Goal: Task Accomplishment & Management: Use online tool/utility

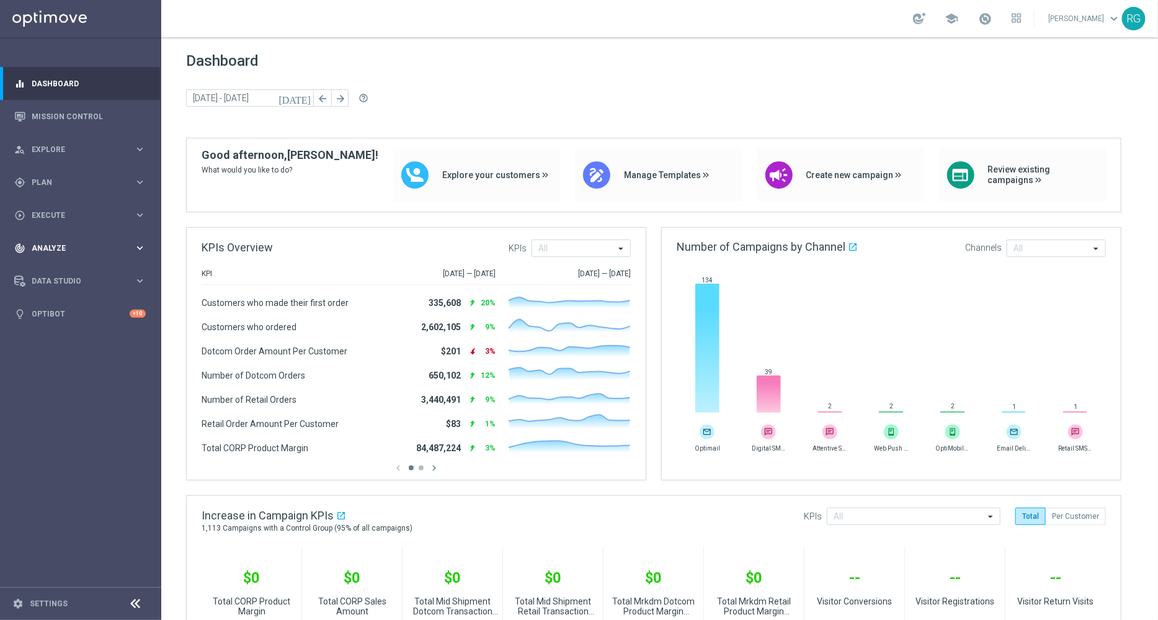
click at [47, 251] on span "Analyze" at bounding box center [83, 247] width 102 height 7
click at [62, 367] on span "BI Studio" at bounding box center [77, 366] width 89 height 7
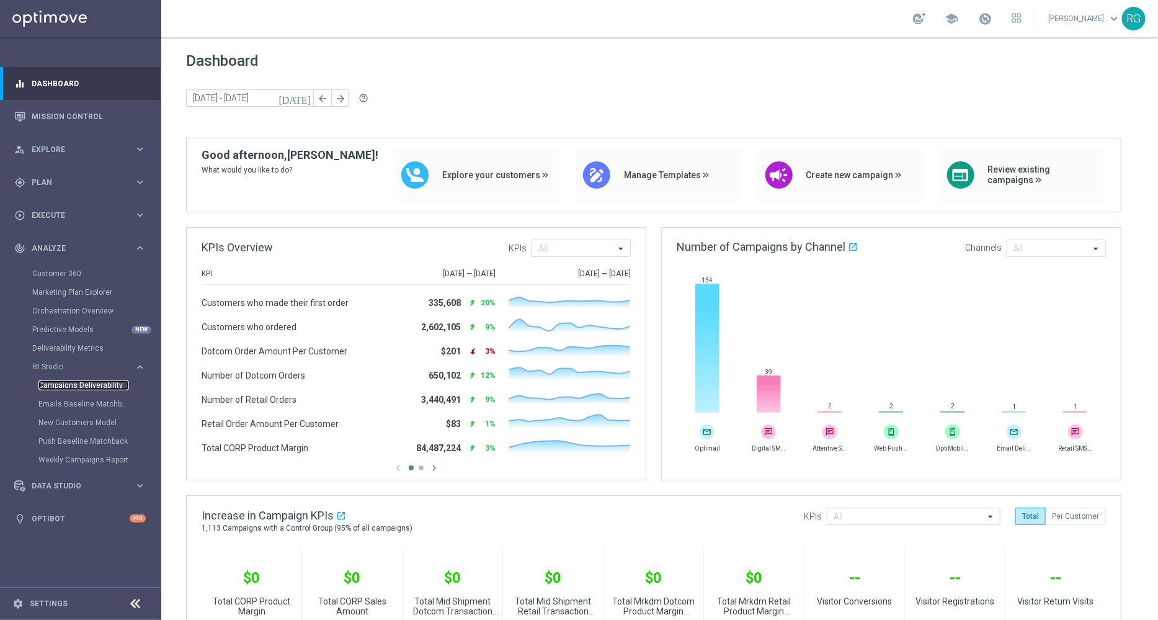
click at [94, 386] on link "Campaigns Deliverability" at bounding box center [83, 385] width 91 height 10
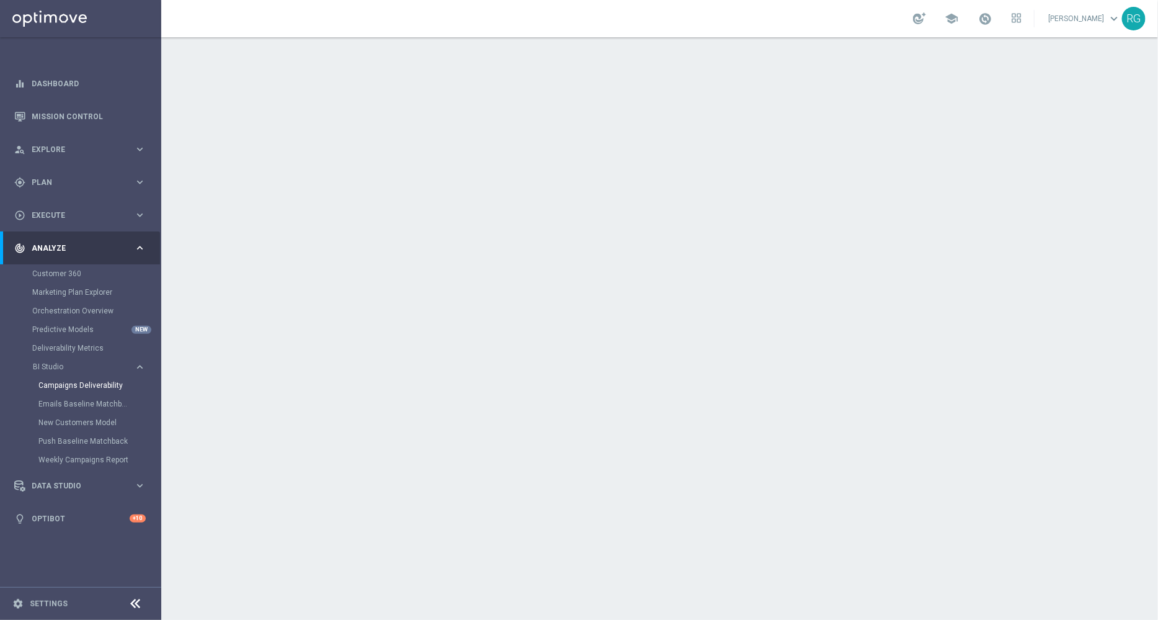
click at [88, 395] on div "Emails Baseline Matchback" at bounding box center [99, 403] width 122 height 19
click at [87, 401] on link "Emails Baseline Matchback" at bounding box center [83, 404] width 91 height 10
click at [82, 109] on link "Mission Control" at bounding box center [89, 116] width 114 height 33
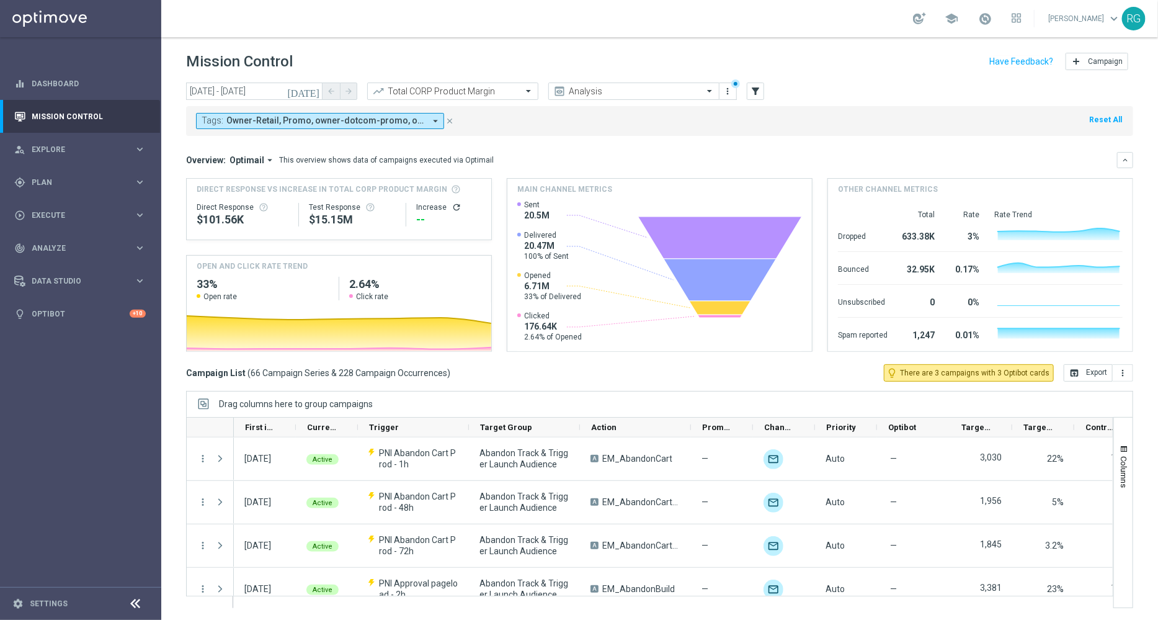
click at [448, 119] on icon "close" at bounding box center [449, 121] width 9 height 9
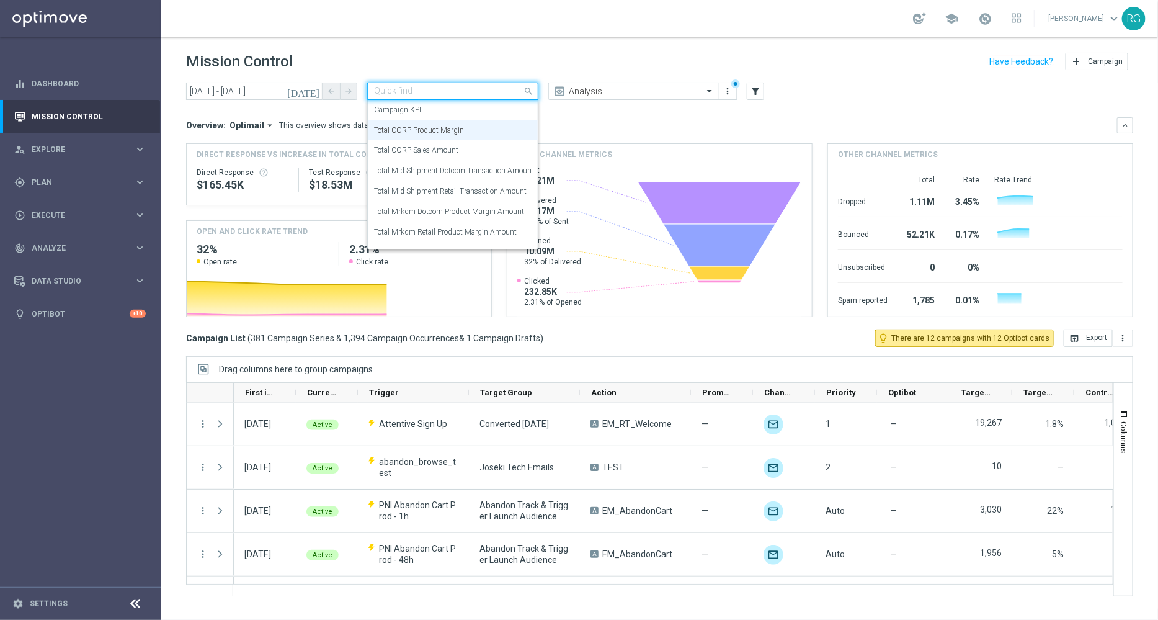
click at [478, 94] on input "text" at bounding box center [440, 91] width 133 height 11
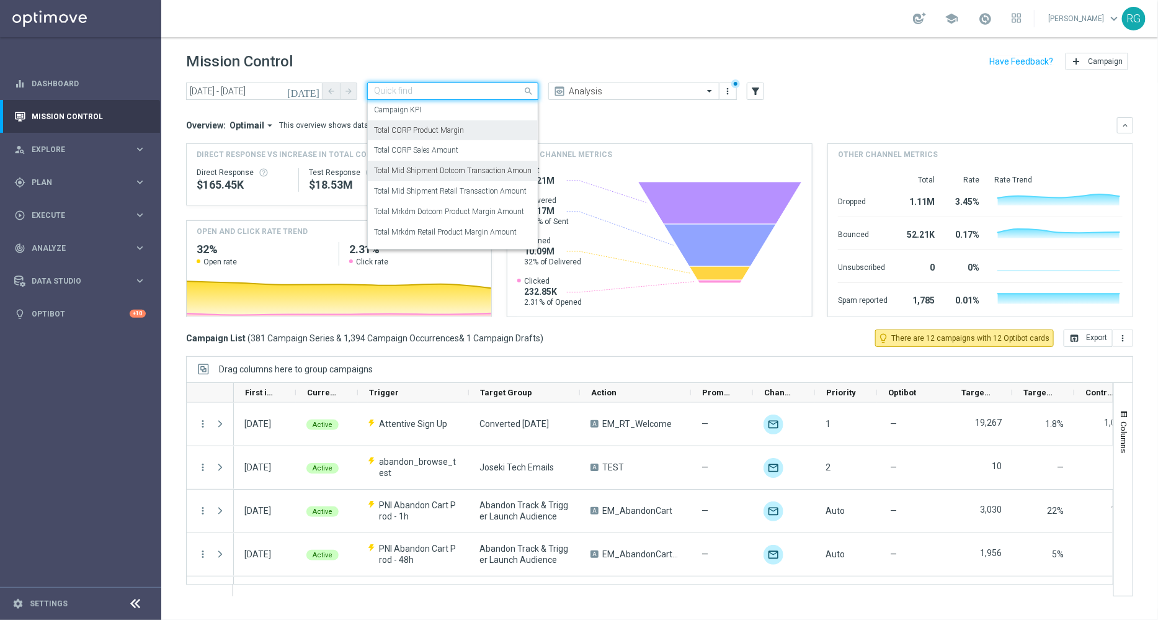
click at [479, 172] on label "Total Mid Shipment Dotcom Transaction Amount" at bounding box center [454, 171] width 160 height 11
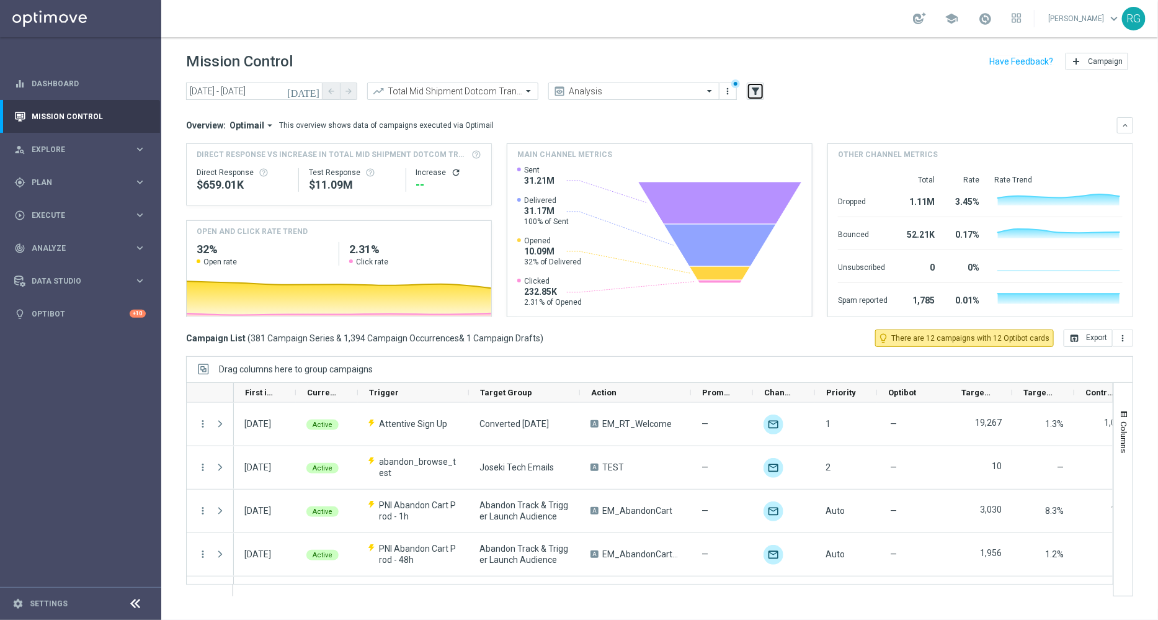
click at [758, 89] on icon "filter_alt" at bounding box center [755, 91] width 11 height 11
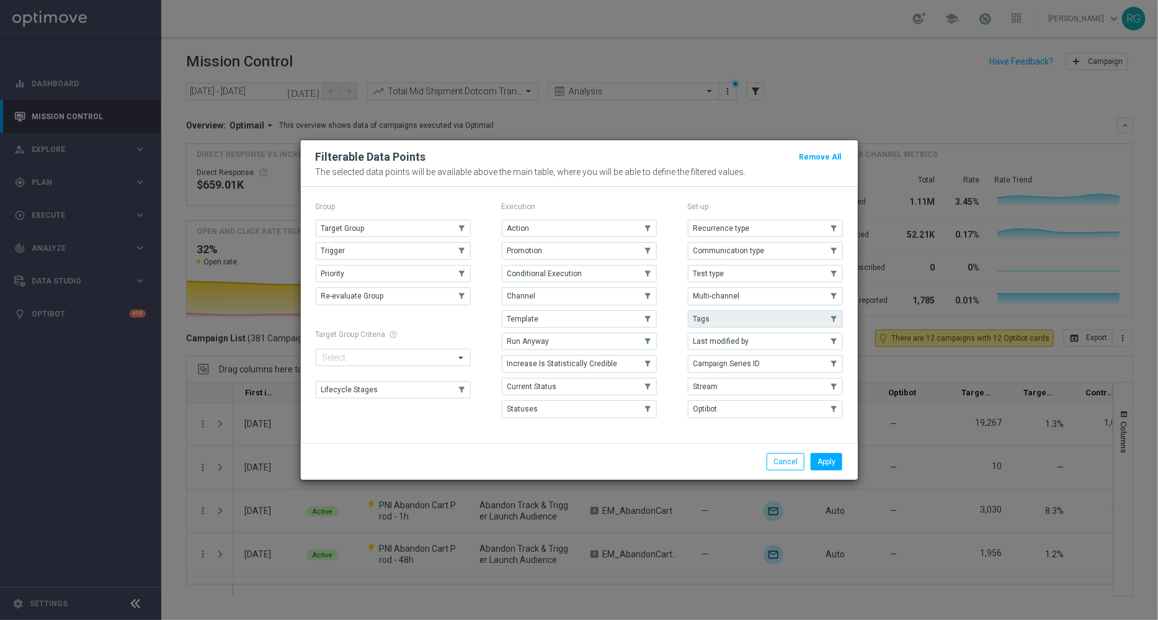
click at [760, 318] on button "Tags" at bounding box center [765, 318] width 155 height 17
click at [829, 456] on button "Apply" at bounding box center [827, 461] width 32 height 17
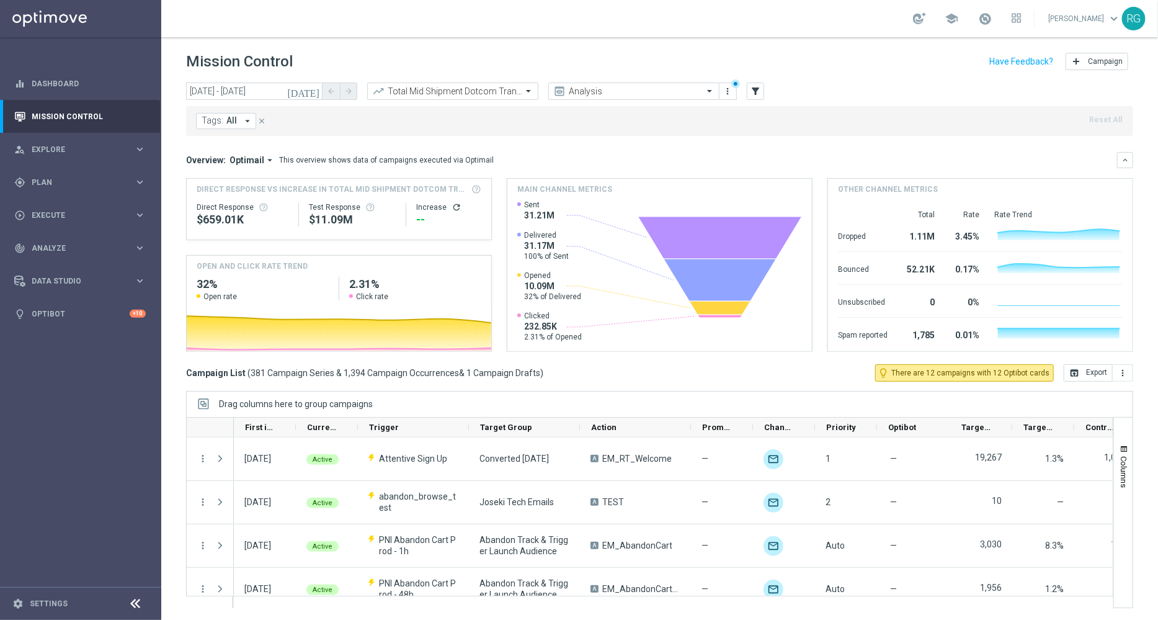
click at [233, 123] on span "All" at bounding box center [231, 120] width 11 height 11
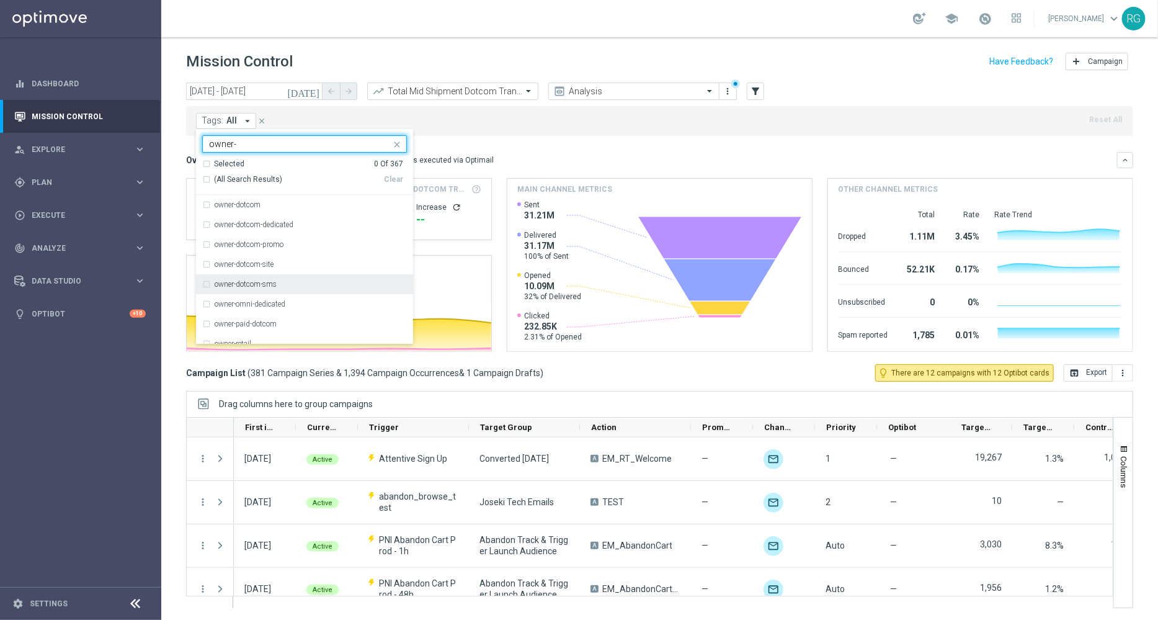
click at [273, 282] on label "owner-dotcom-sms" at bounding box center [246, 283] width 62 height 7
type input "owner-"
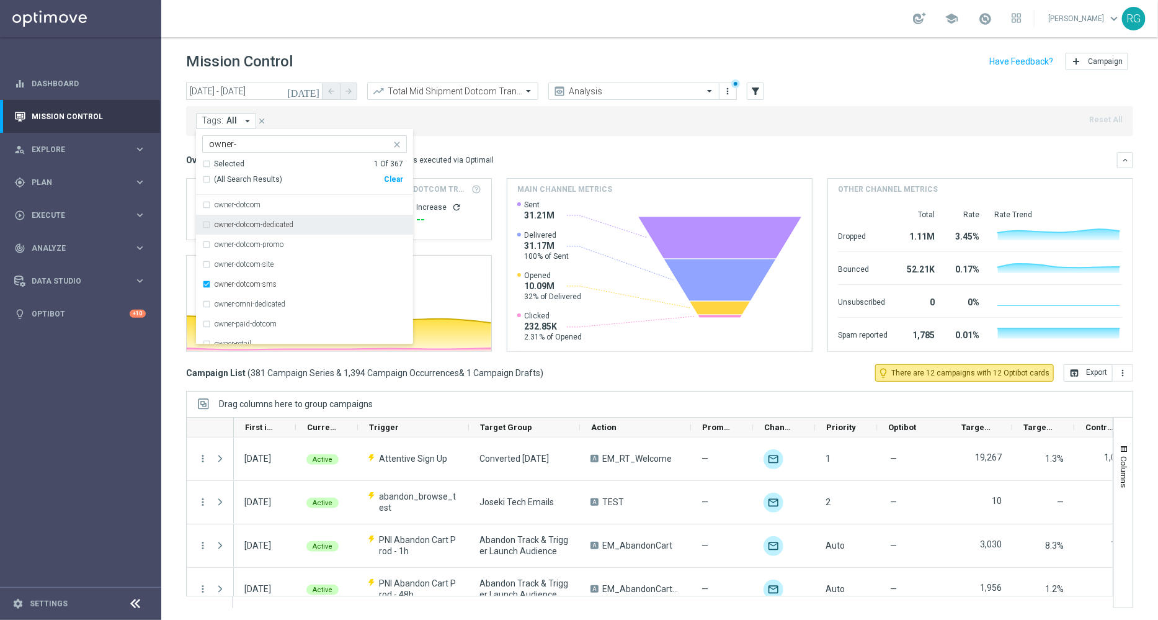
click at [557, 133] on div "Tags: All arrow_drop_down owner-dotcom-sms owner- Selected 1 Of 367 (All Search…" at bounding box center [659, 121] width 947 height 30
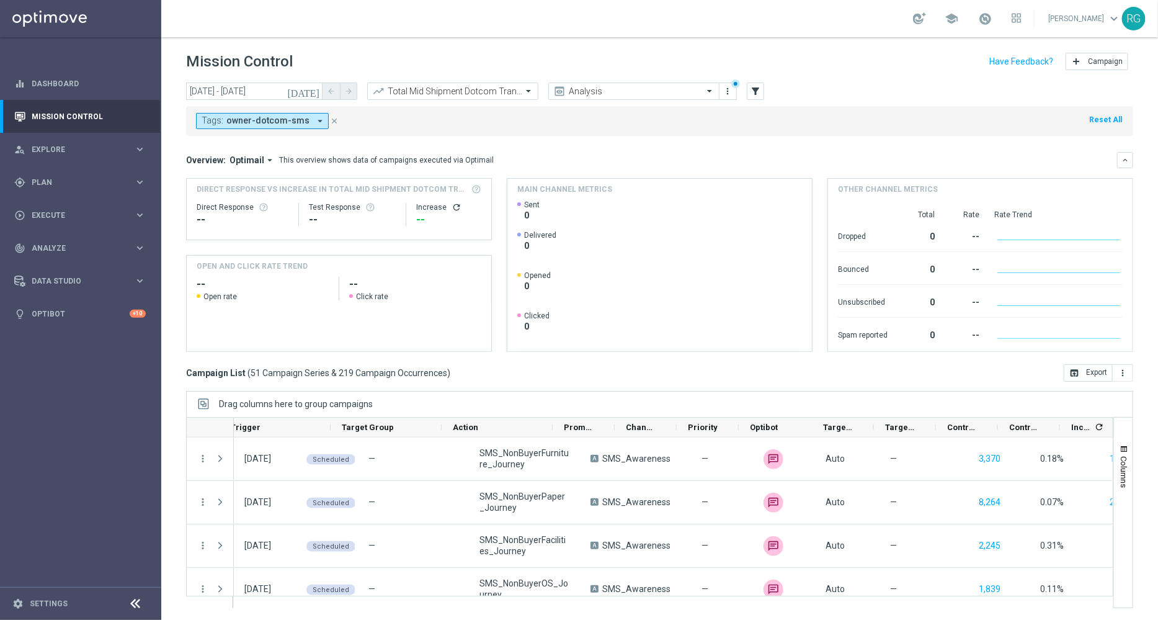
scroll to position [0, 161]
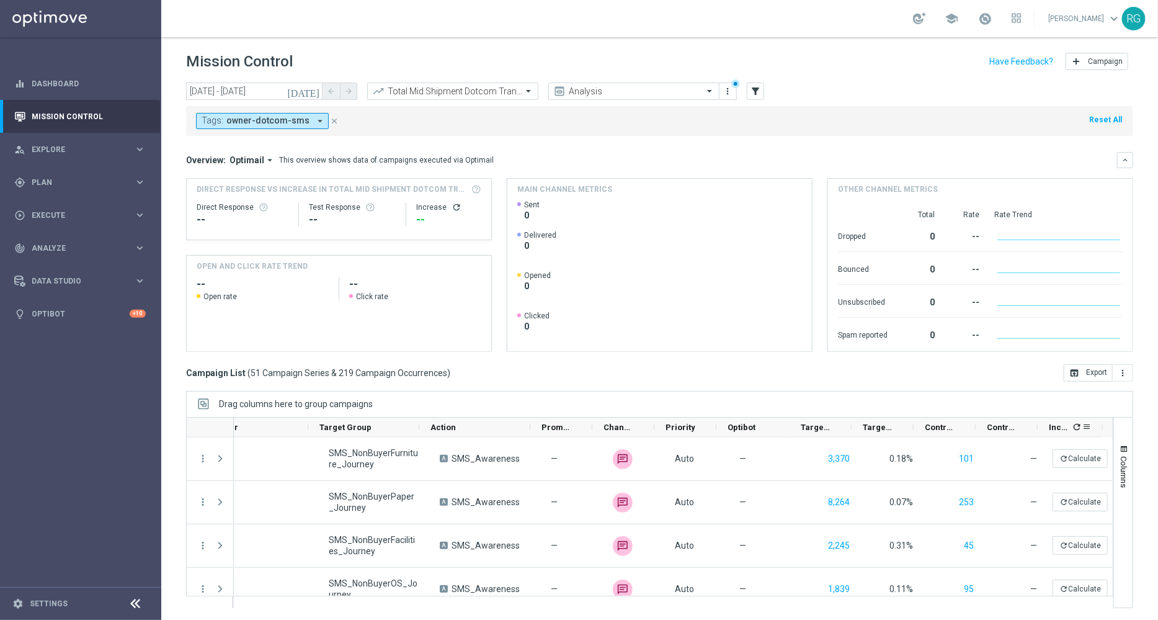
click at [1079, 423] on icon "refresh" at bounding box center [1077, 427] width 10 height 10
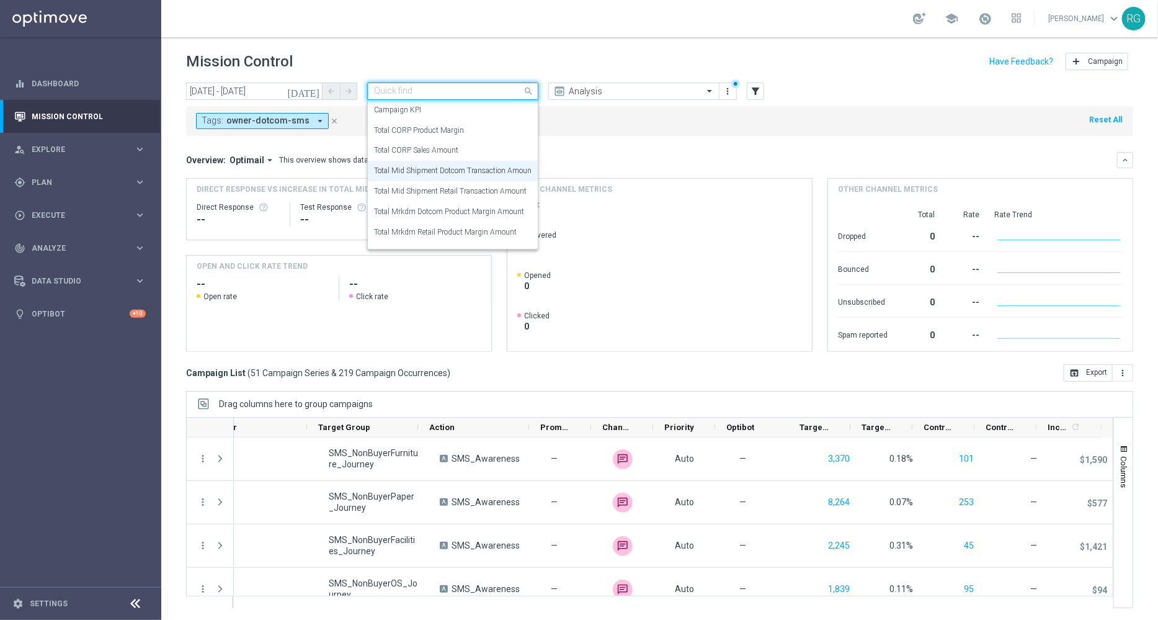
click at [464, 96] on input "text" at bounding box center [440, 91] width 133 height 11
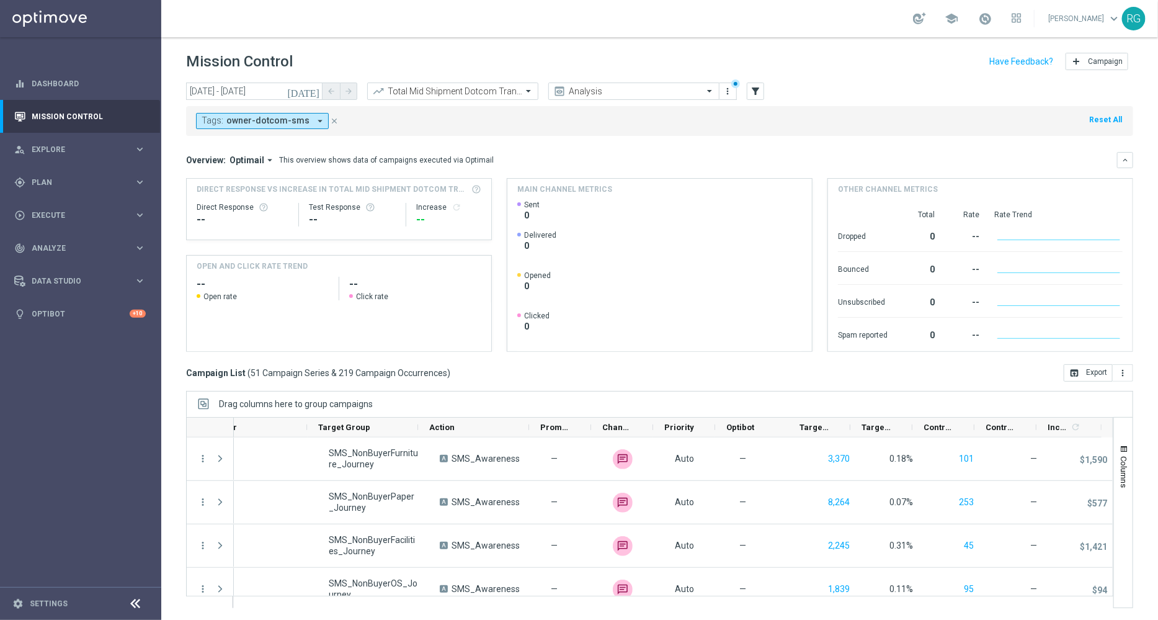
click at [551, 44] on header "Mission Control add Campaign" at bounding box center [659, 59] width 997 height 45
click at [1092, 371] on button "open_in_browser Export" at bounding box center [1088, 372] width 49 height 17
click at [496, 94] on input "text" at bounding box center [440, 91] width 133 height 11
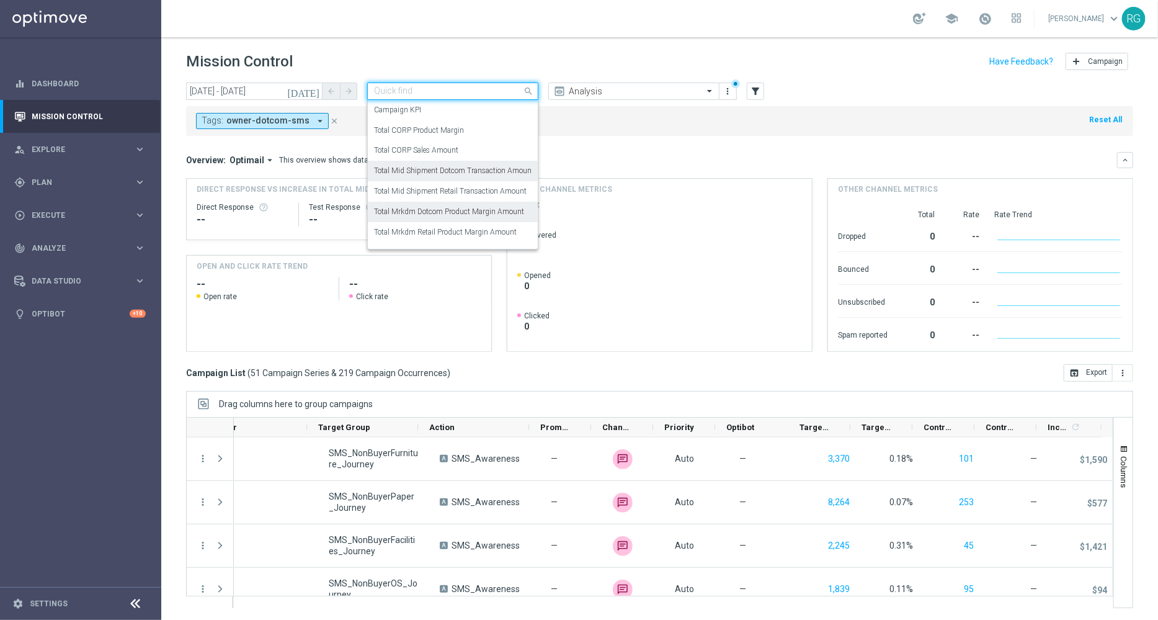
click at [461, 208] on label "Total Mrkdm Dotcom Product Margin Amount" at bounding box center [449, 212] width 150 height 11
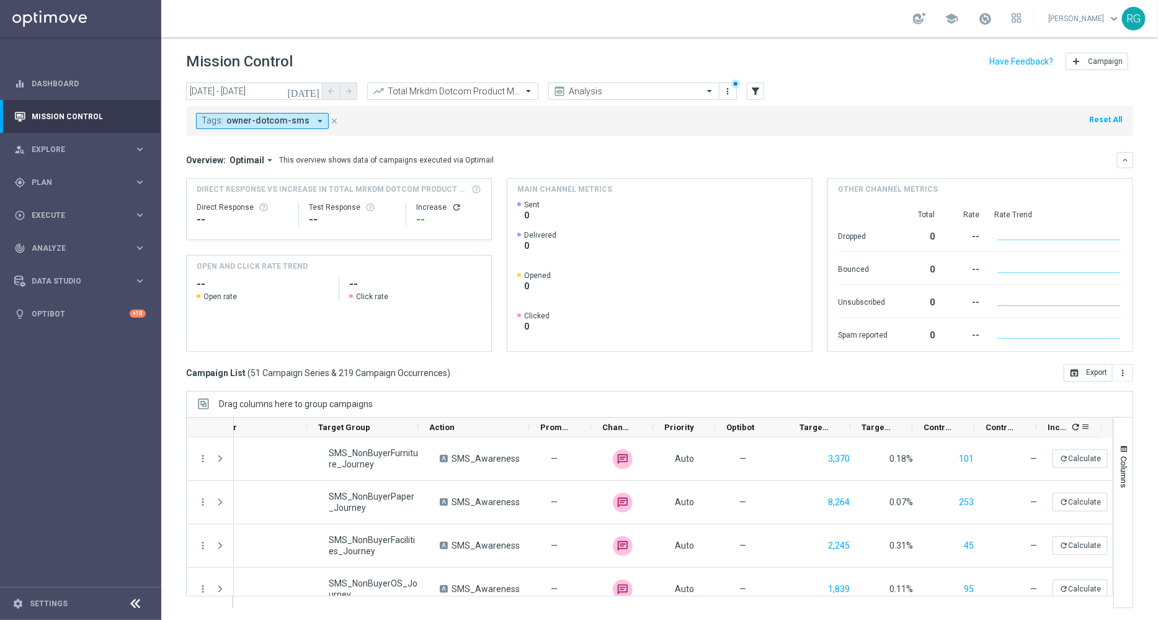
click at [1075, 426] on icon "refresh" at bounding box center [1075, 427] width 10 height 10
click at [1096, 369] on button "open_in_browser Export" at bounding box center [1088, 372] width 49 height 17
